Goal: Task Accomplishment & Management: Use online tool/utility

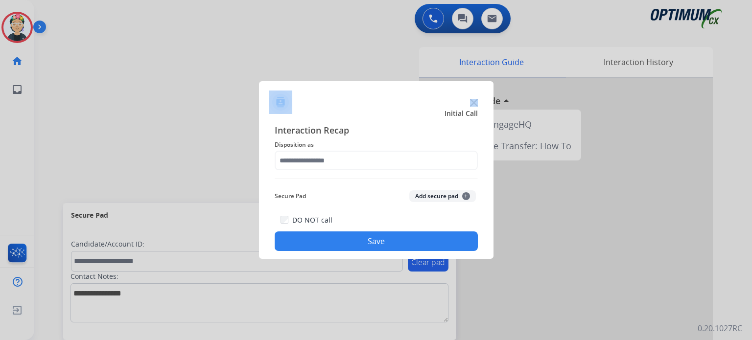
click at [471, 99] on div at bounding box center [376, 98] width 234 height 34
click at [471, 99] on img at bounding box center [474, 103] width 8 height 8
click at [471, 99] on div at bounding box center [566, 260] width 294 height 365
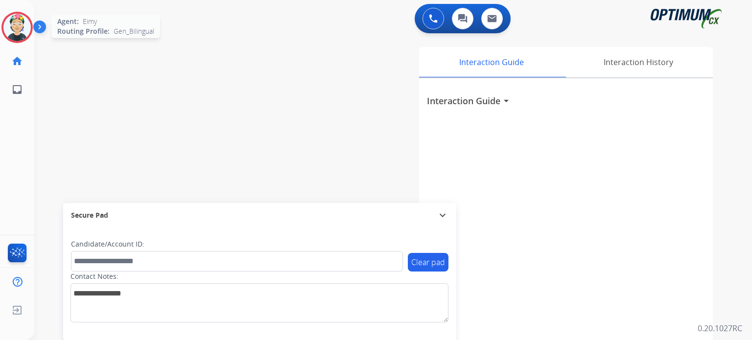
click at [24, 33] on img at bounding box center [16, 27] width 27 height 27
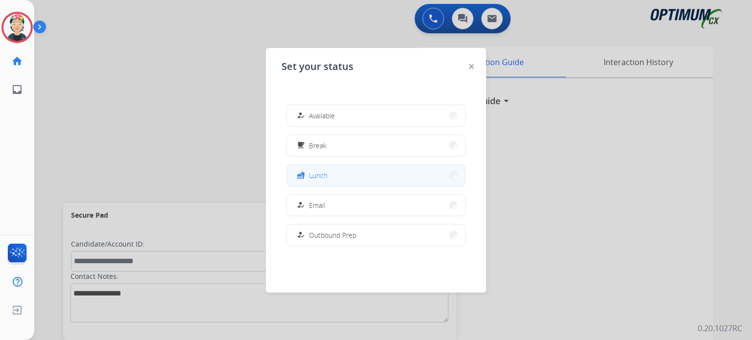
click at [341, 181] on button "fastfood Lunch" at bounding box center [376, 175] width 178 height 21
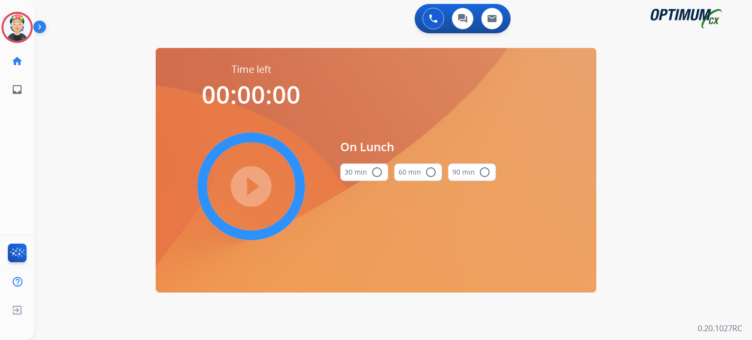
click at [373, 169] on mat-icon "radio_button_unchecked" at bounding box center [377, 172] width 12 height 12
click at [257, 192] on mat-icon "play_circle_filled" at bounding box center [251, 187] width 12 height 12
